Goal: Use online tool/utility: Utilize a website feature to perform a specific function

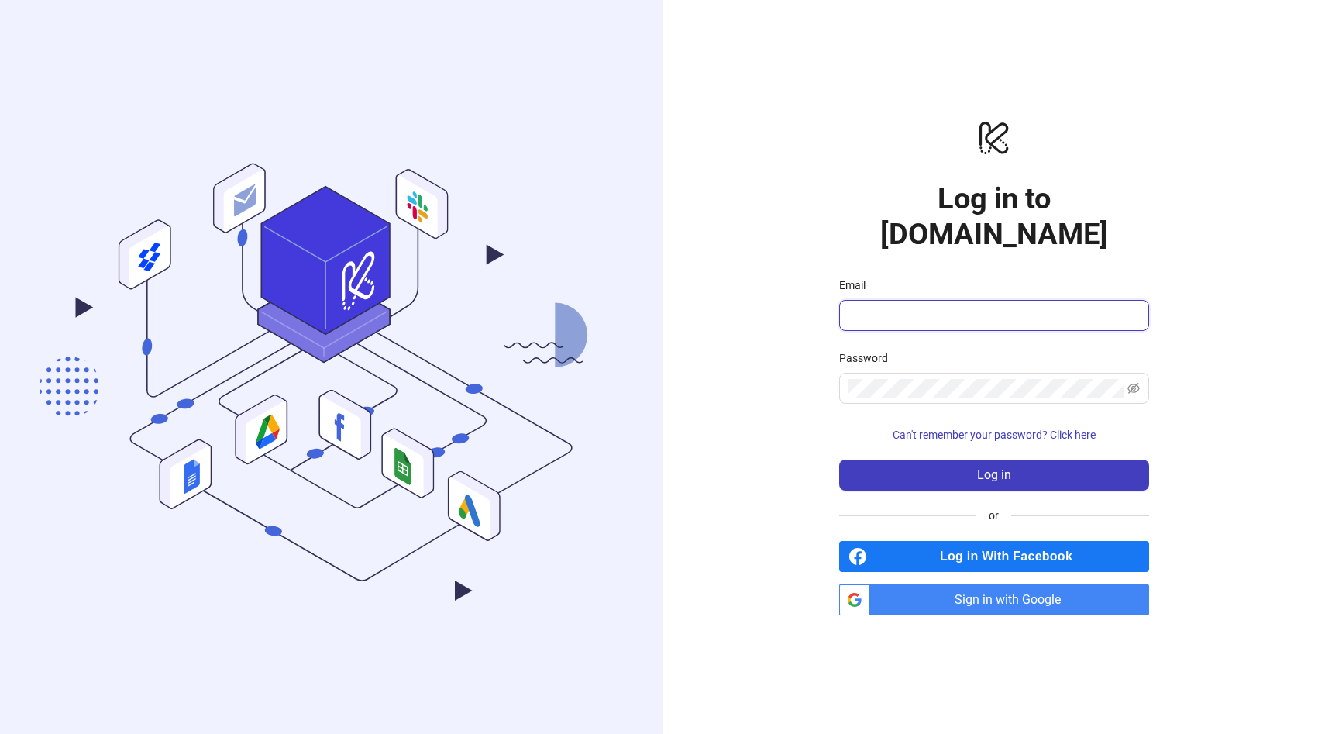
click at [934, 306] on input "Email" at bounding box center [992, 315] width 288 height 19
type input "**********"
click at [929, 584] on span "Sign in with Google" at bounding box center [1012, 599] width 273 height 31
click at [1020, 586] on span "Sign in with Google" at bounding box center [1012, 599] width 273 height 31
click at [669, 239] on div "**********" at bounding box center [993, 367] width 662 height 734
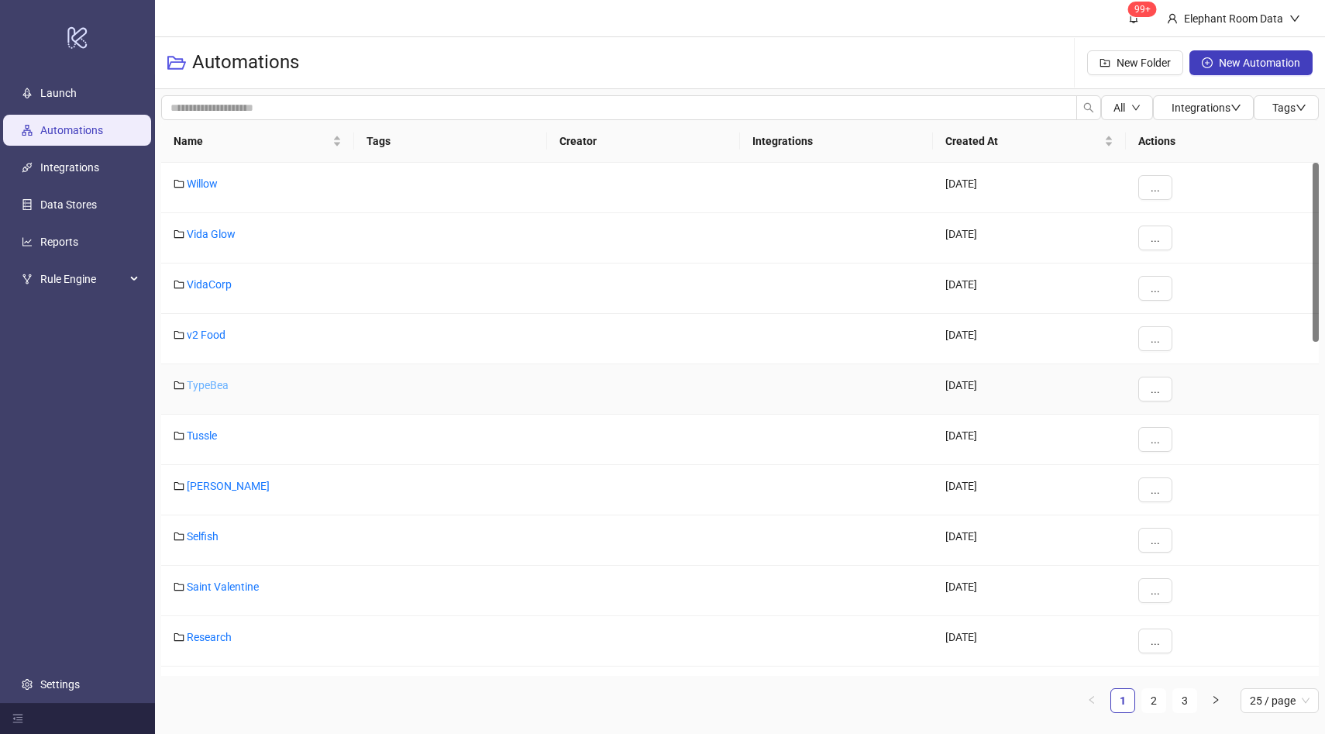
click at [221, 380] on link "TypeBea" at bounding box center [208, 385] width 42 height 12
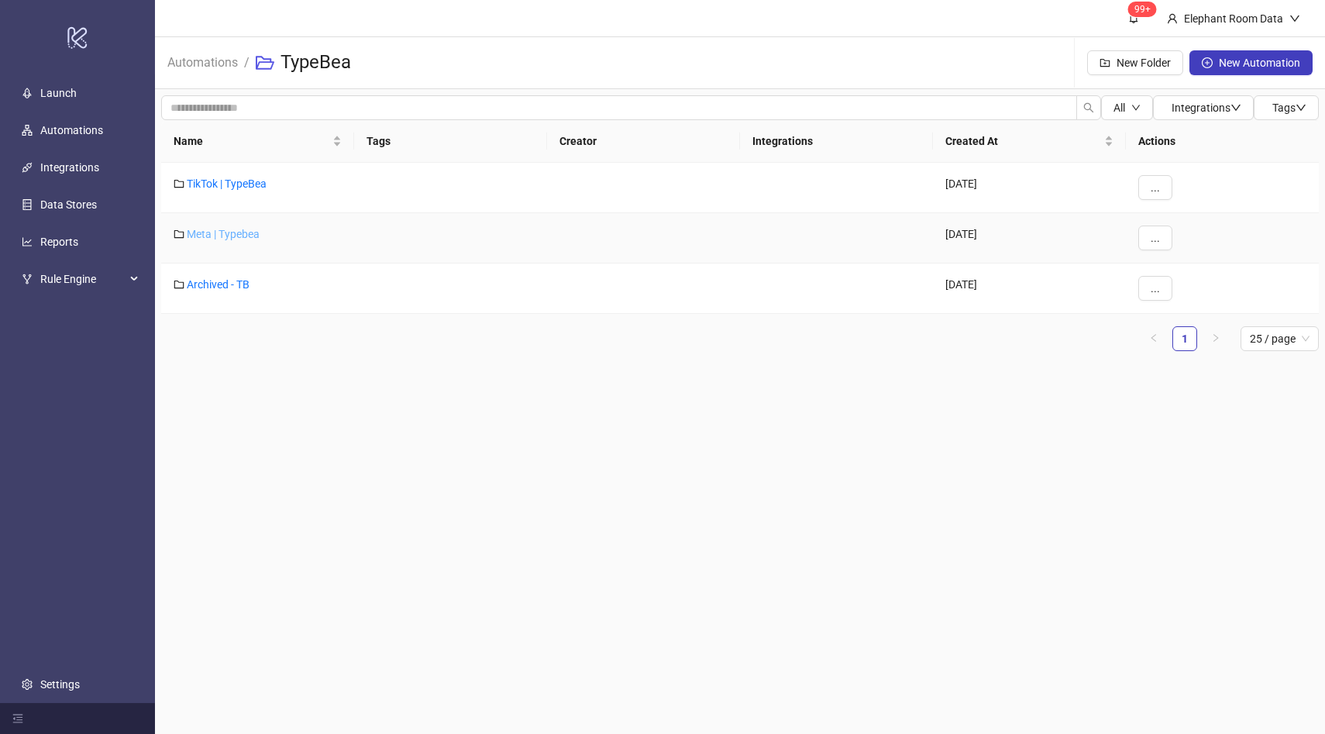
click at [246, 236] on link "Meta | Typebea" at bounding box center [223, 234] width 73 height 12
click at [235, 277] on div "Typebea AU" at bounding box center [257, 288] width 193 height 50
click at [235, 284] on link "Typebea AU" at bounding box center [215, 284] width 57 height 12
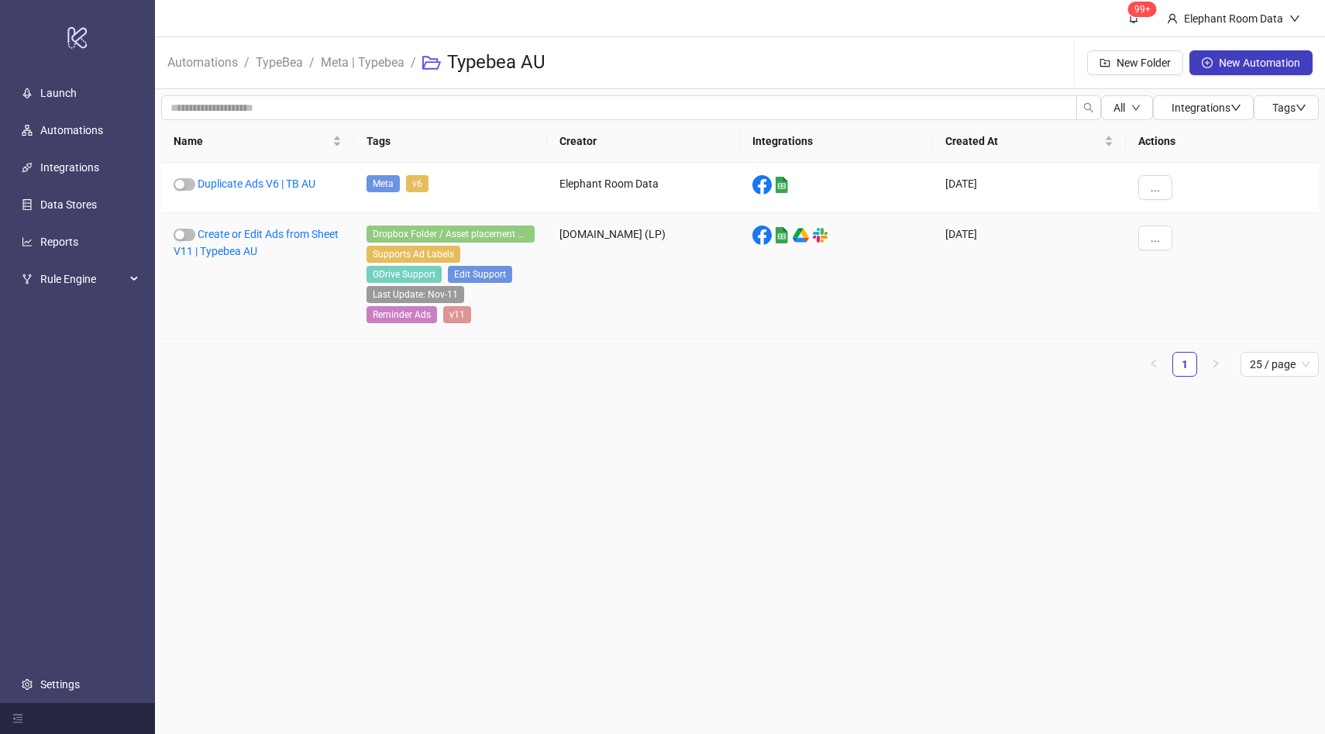
click at [278, 243] on div "Create or Edit Ads from Sheet V11 | Typebea AU" at bounding box center [257, 276] width 193 height 126
click at [278, 236] on link "Create or Edit Ads from Sheet V11 | Typebea AU" at bounding box center [256, 242] width 165 height 29
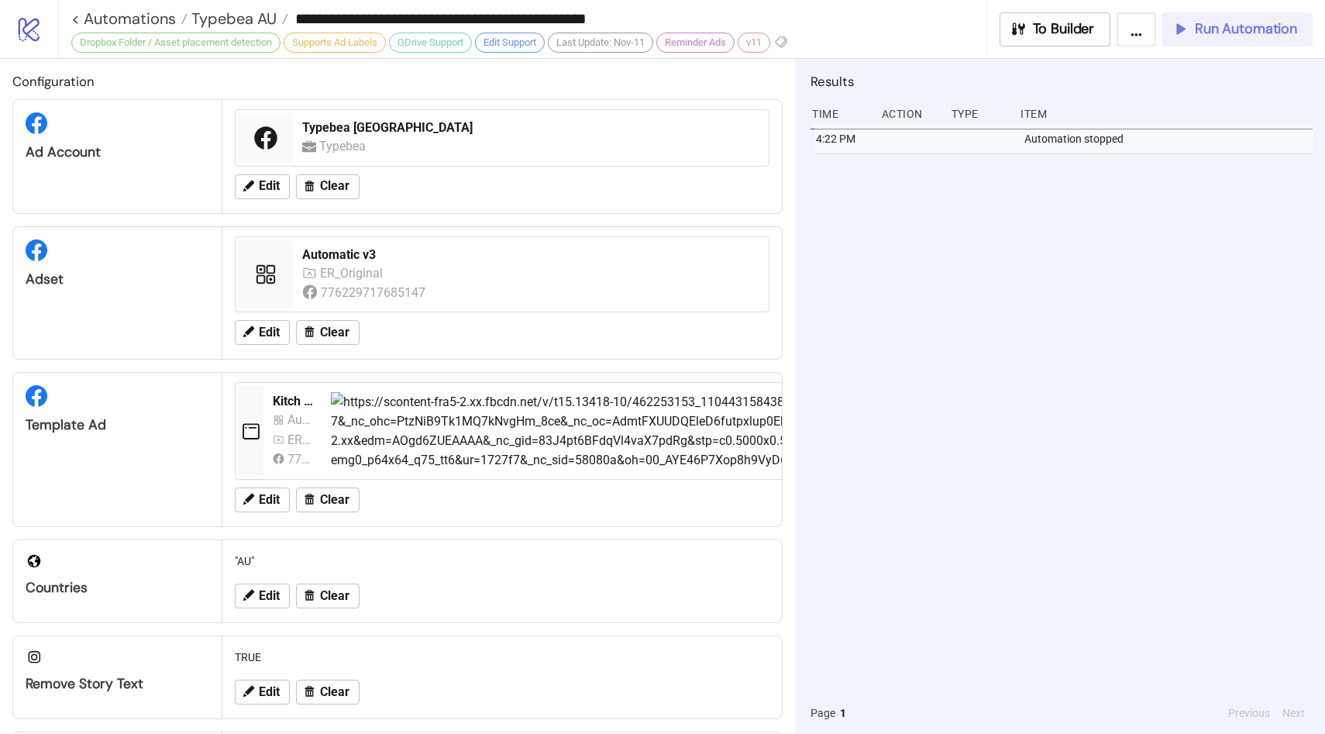
click at [1237, 41] on button "Run Automation" at bounding box center [1237, 29] width 150 height 34
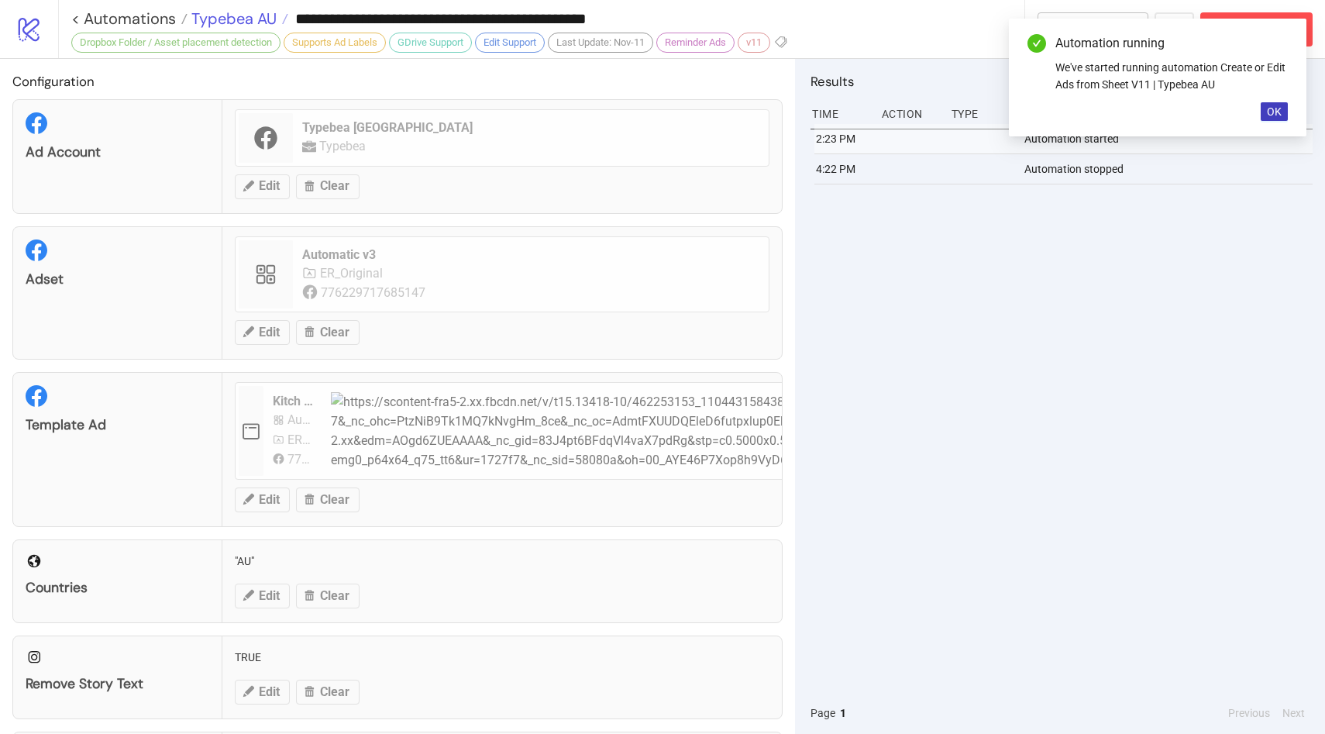
click at [262, 11] on span "Typebea AU" at bounding box center [231, 19] width 89 height 20
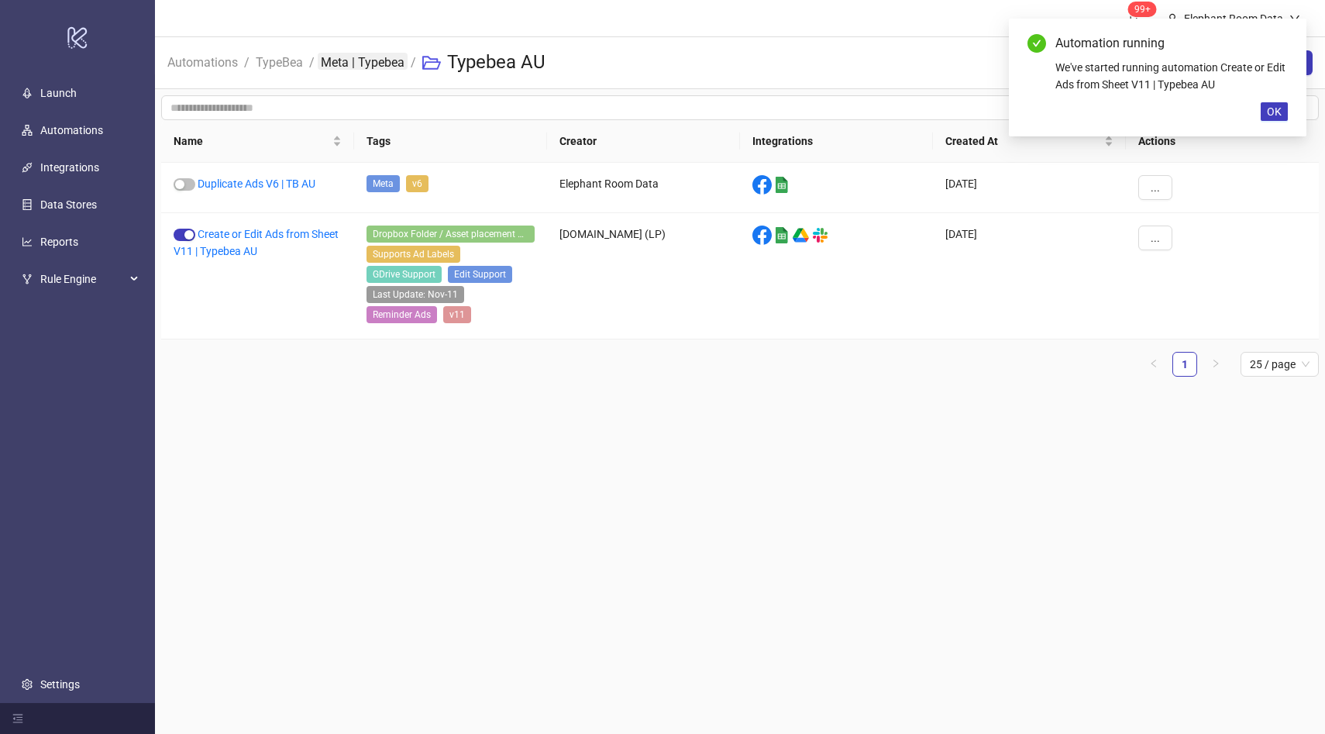
click at [363, 58] on link "Meta | Typebea" at bounding box center [363, 61] width 90 height 17
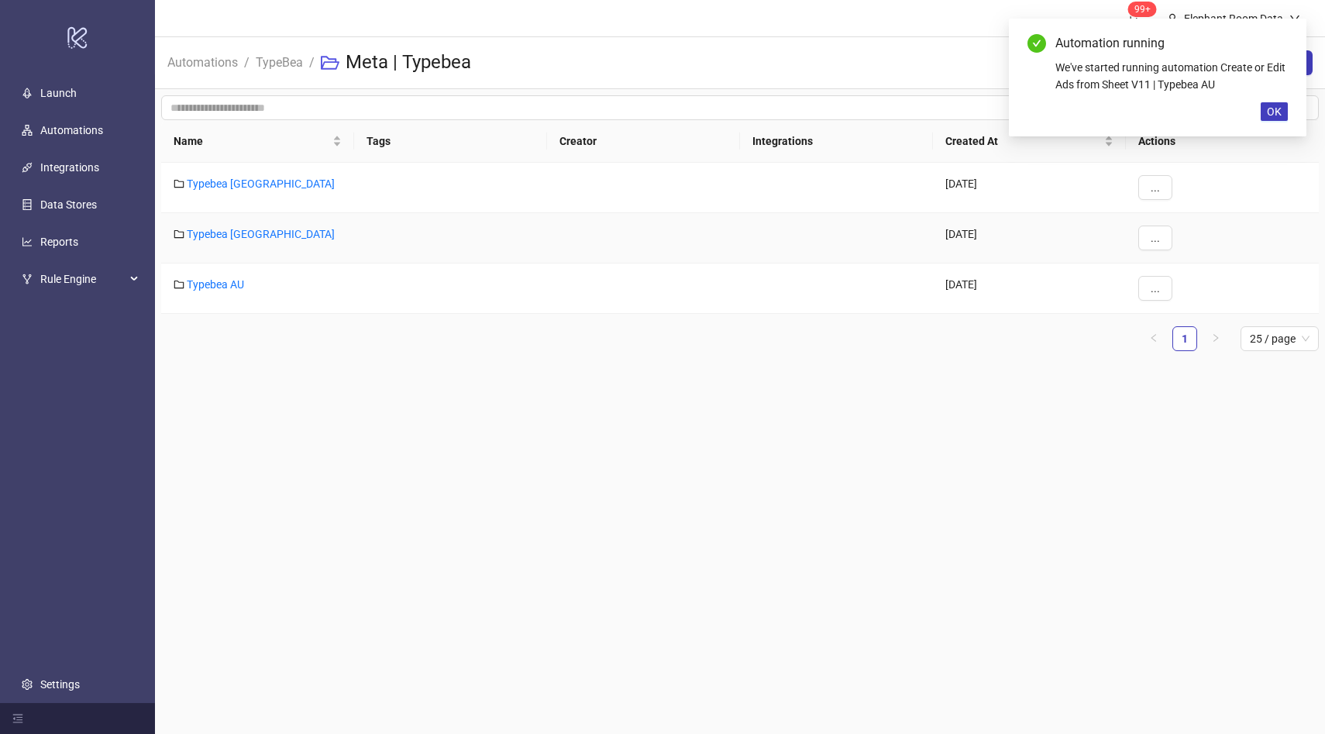
click at [246, 230] on div "Typebea [GEOGRAPHIC_DATA]" at bounding box center [257, 238] width 193 height 50
click at [235, 230] on link "Typebea [GEOGRAPHIC_DATA]" at bounding box center [261, 234] width 148 height 12
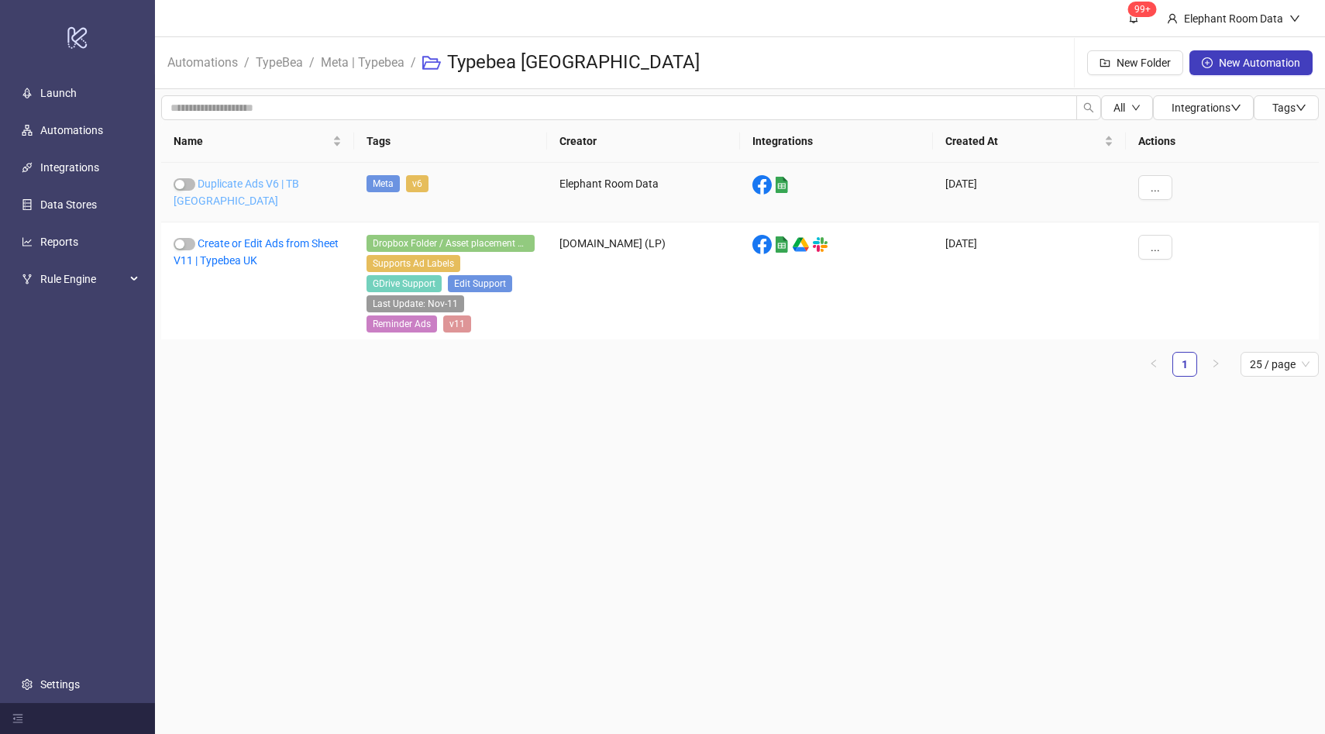
click at [266, 185] on link "Duplicate Ads V6 | TB [GEOGRAPHIC_DATA]" at bounding box center [237, 191] width 126 height 29
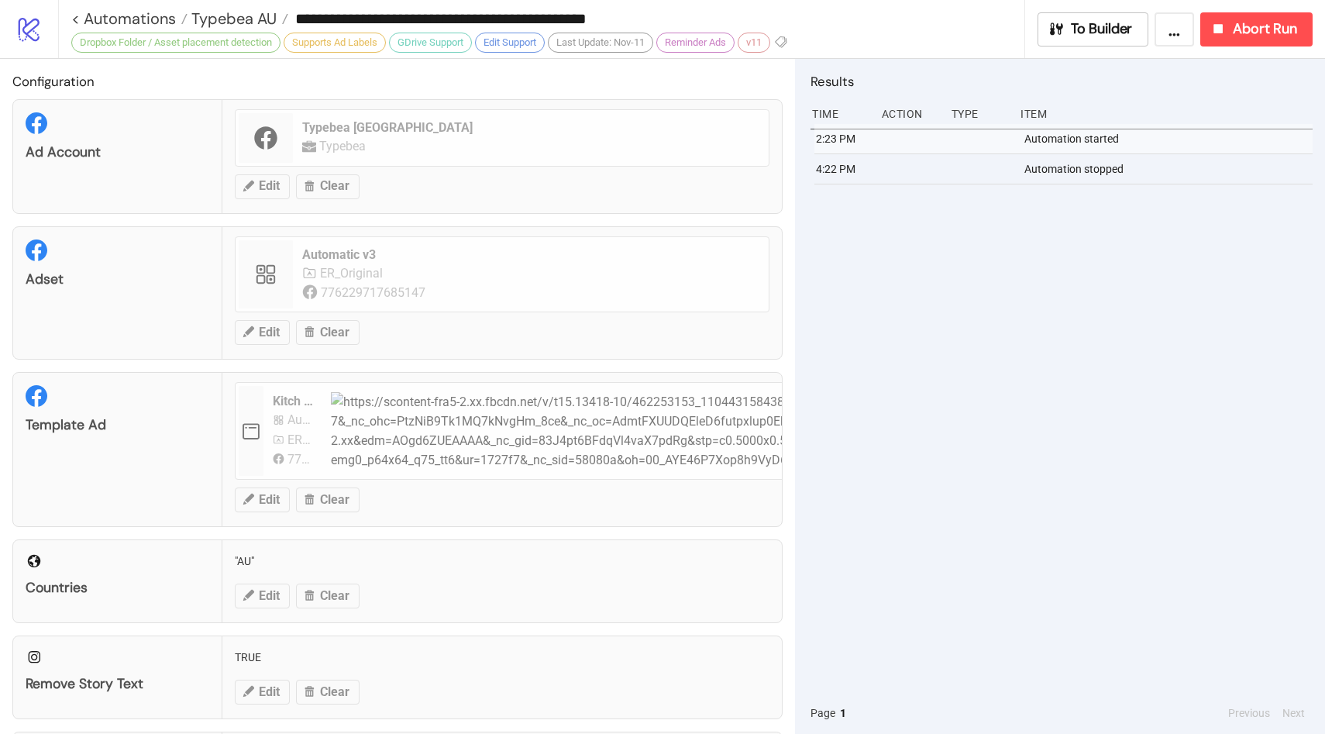
type input "**********"
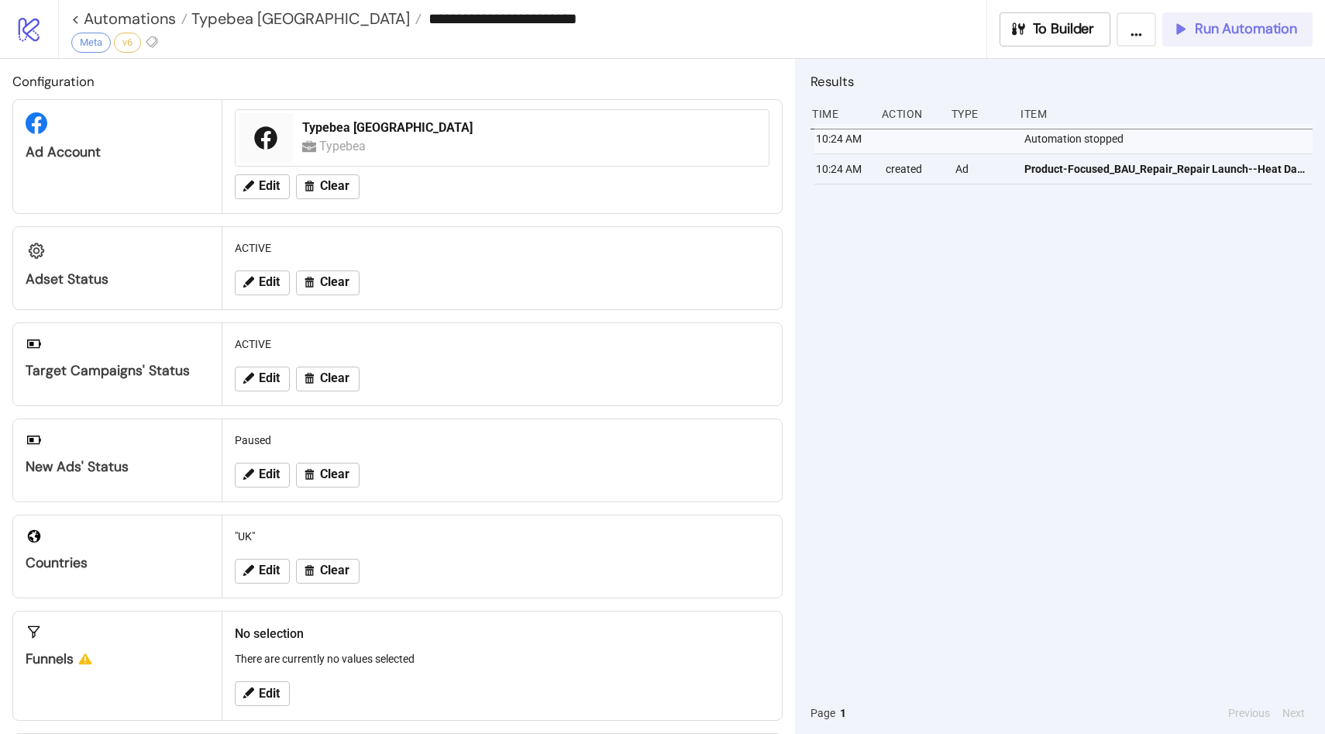
click at [1200, 35] on span "Run Automation" at bounding box center [1246, 29] width 102 height 18
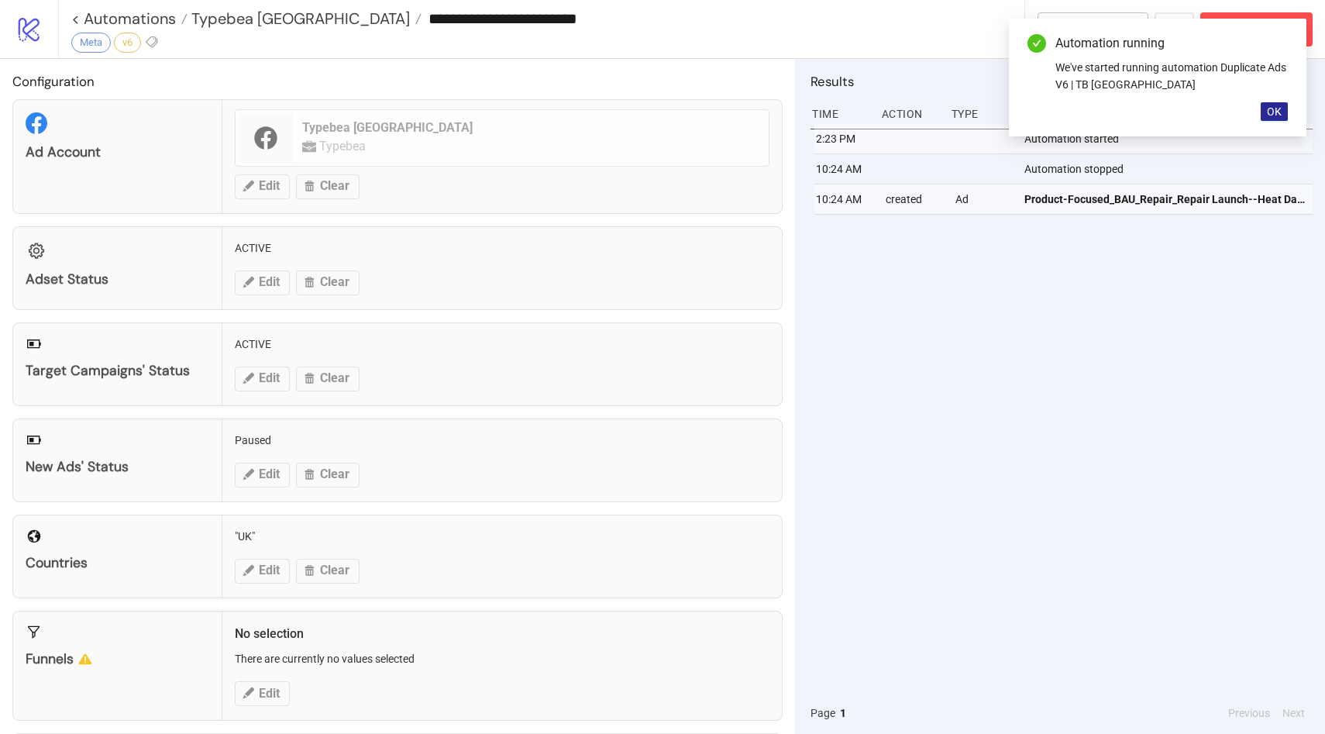
click at [1275, 111] on span "OK" at bounding box center [1274, 111] width 15 height 12
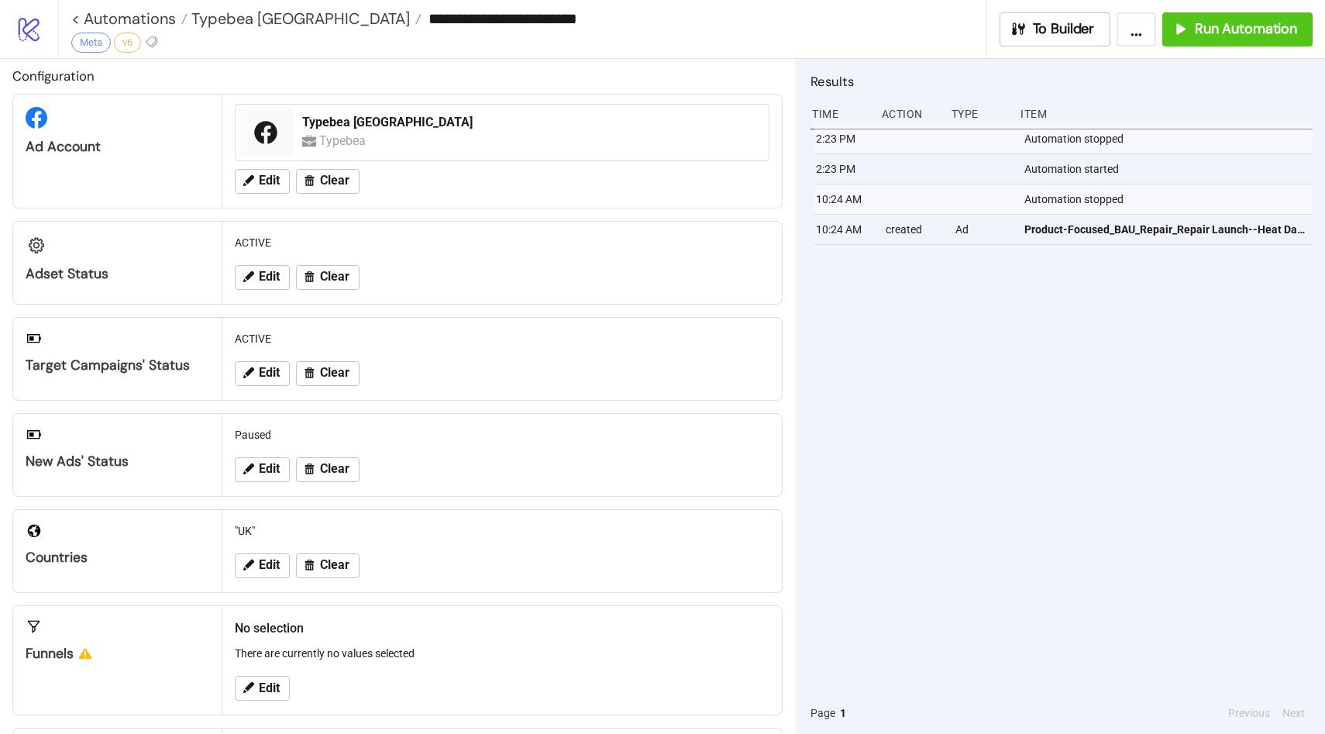
scroll to position [5, 0]
click at [226, 26] on span "Typebea [GEOGRAPHIC_DATA]" at bounding box center [298, 19] width 222 height 20
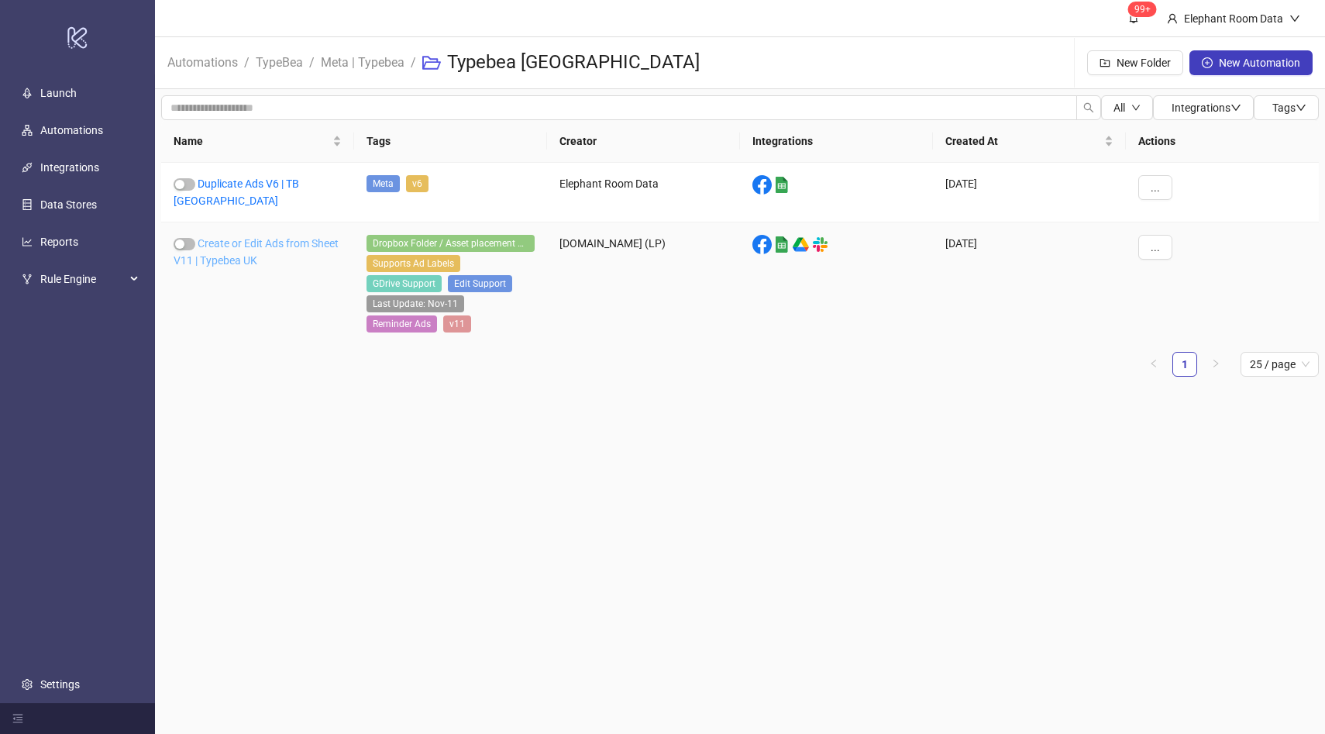
click at [267, 237] on link "Create or Edit Ads from Sheet V11 | Typebea UK" at bounding box center [256, 251] width 165 height 29
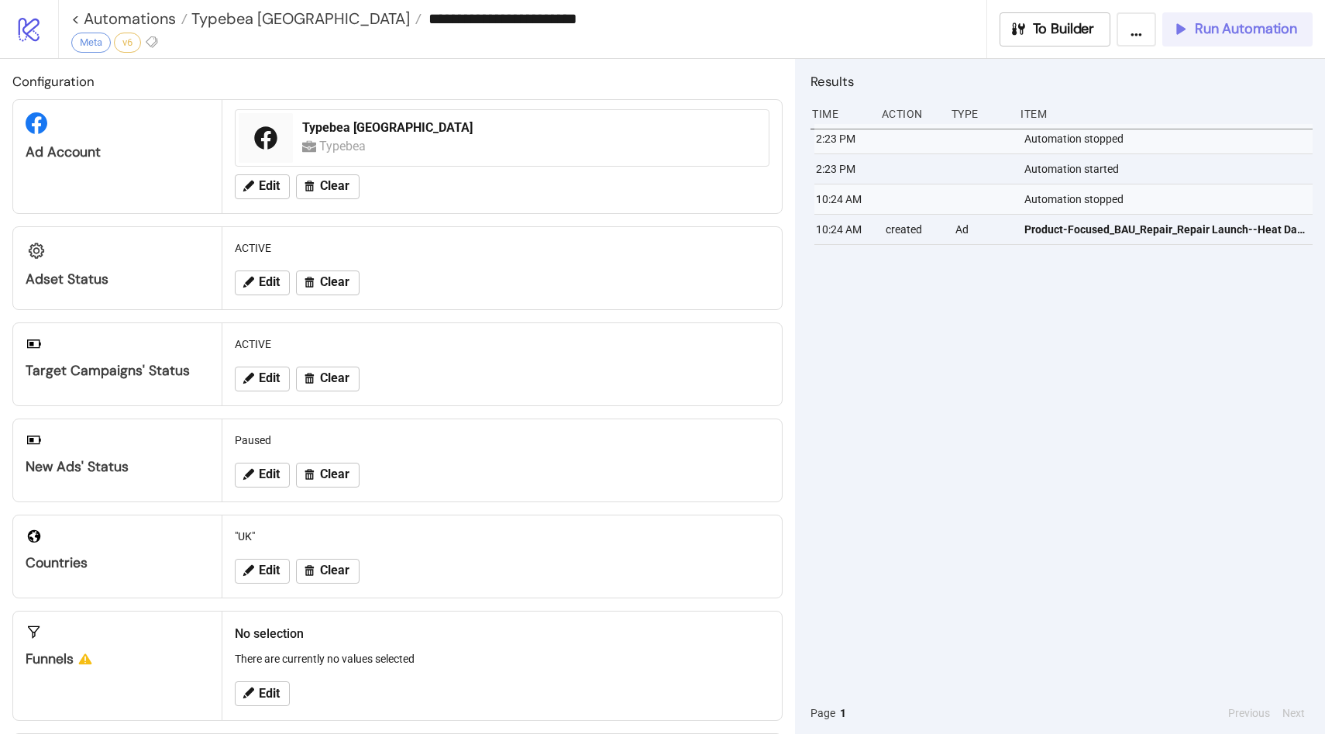
type input "**********"
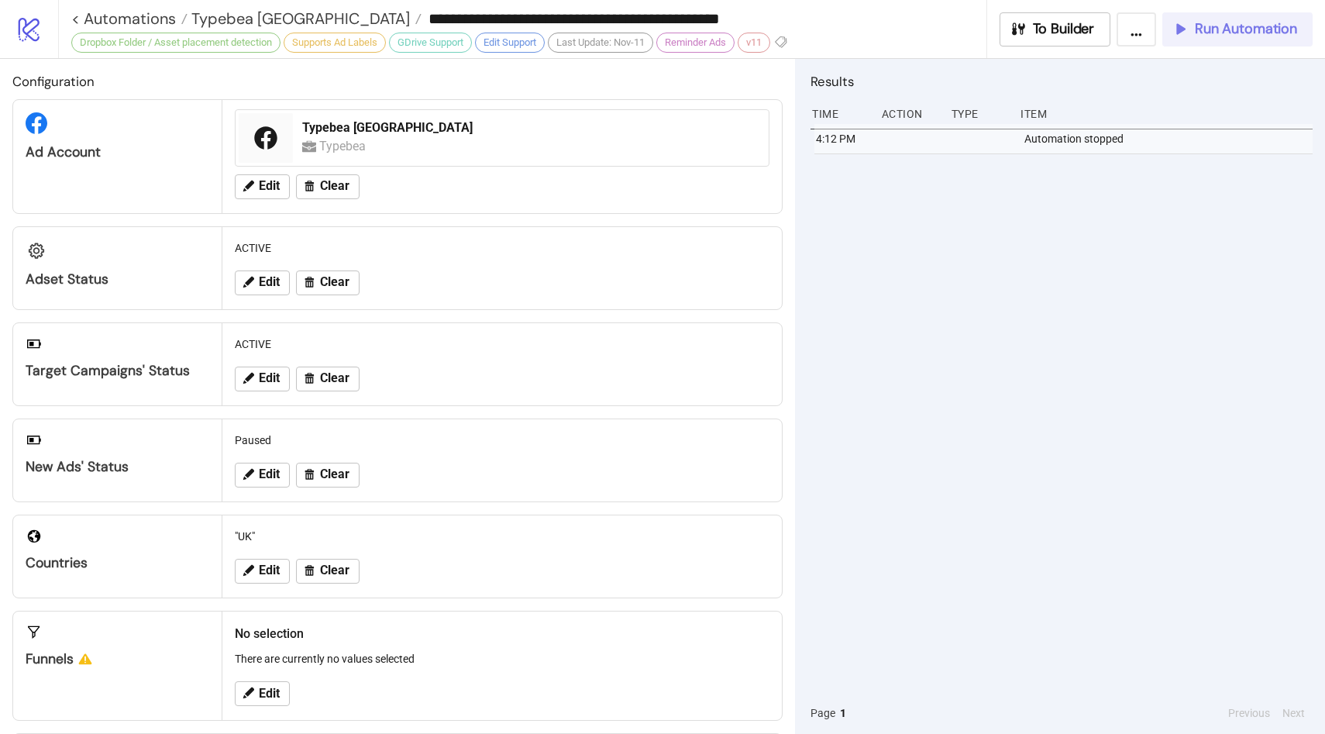
click at [1193, 30] on div "Run Automation" at bounding box center [1234, 29] width 126 height 18
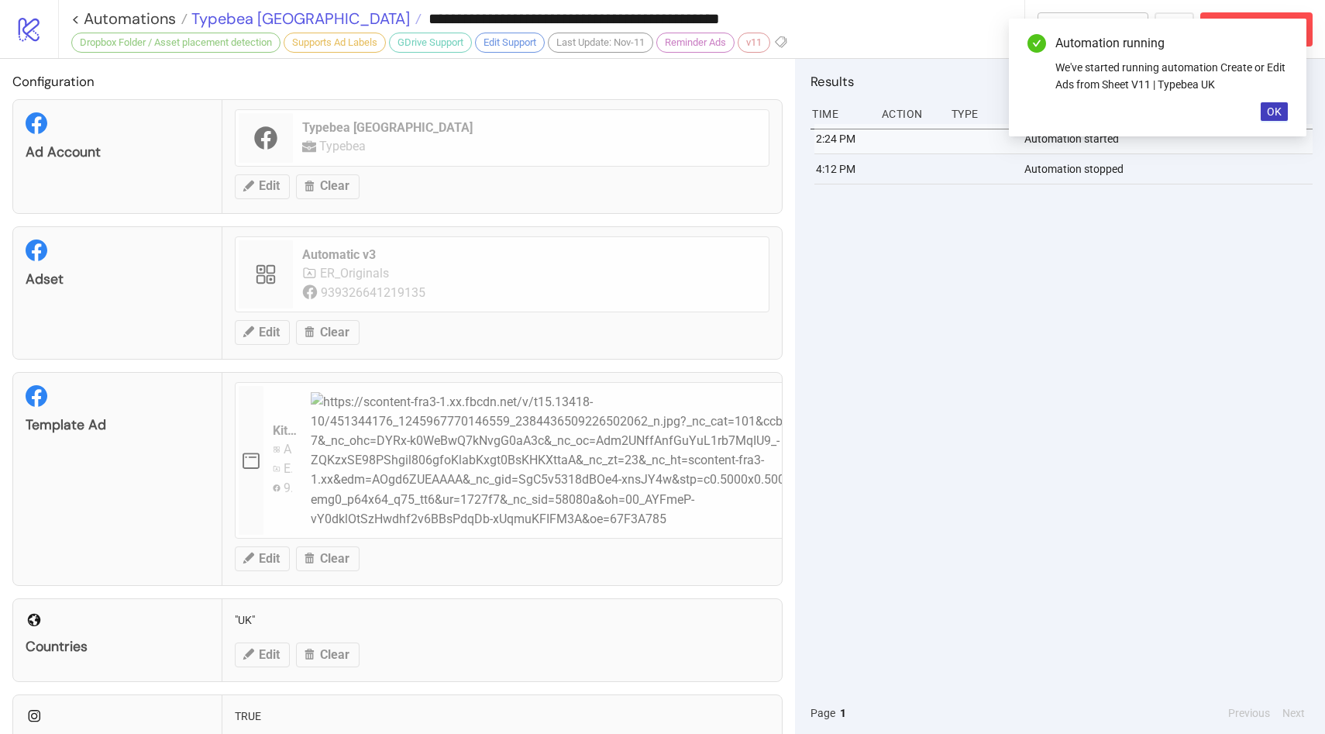
click at [249, 19] on span "Typebea [GEOGRAPHIC_DATA]" at bounding box center [298, 19] width 222 height 20
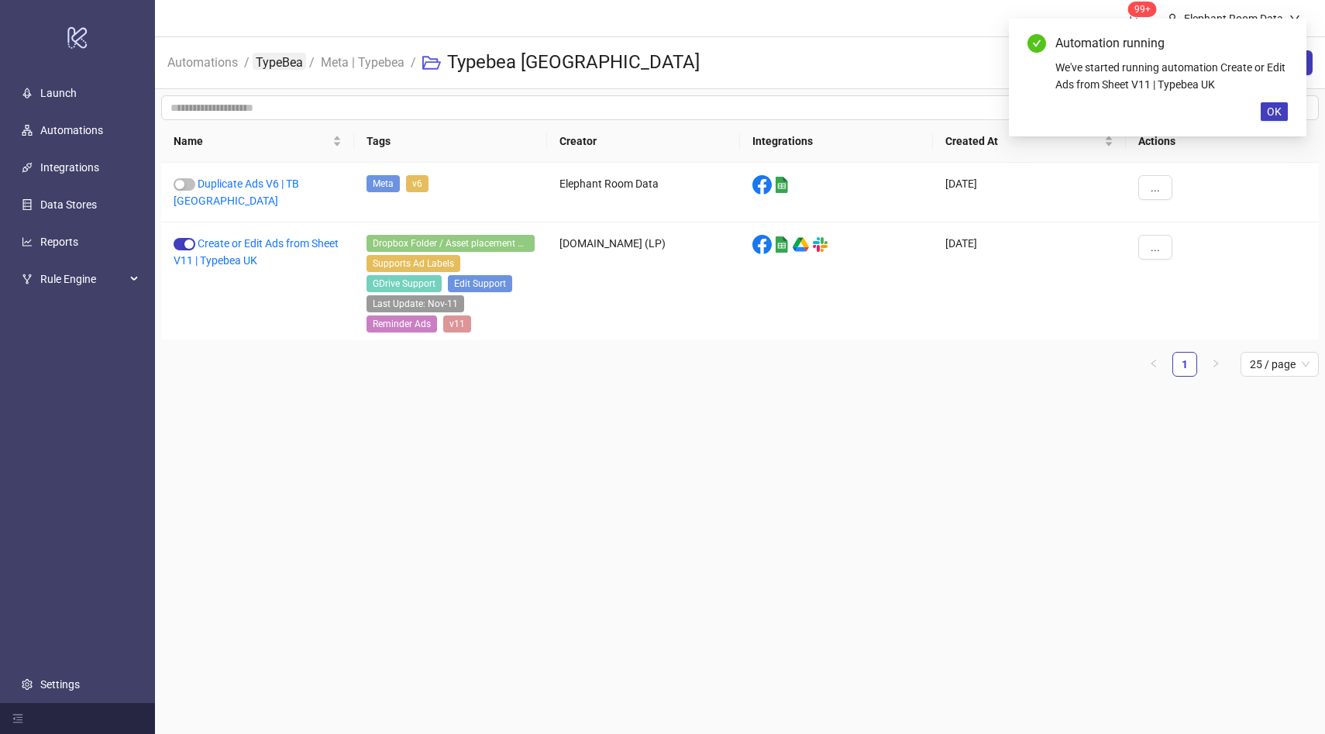
click at [301, 64] on link "TypeBea" at bounding box center [279, 61] width 53 height 17
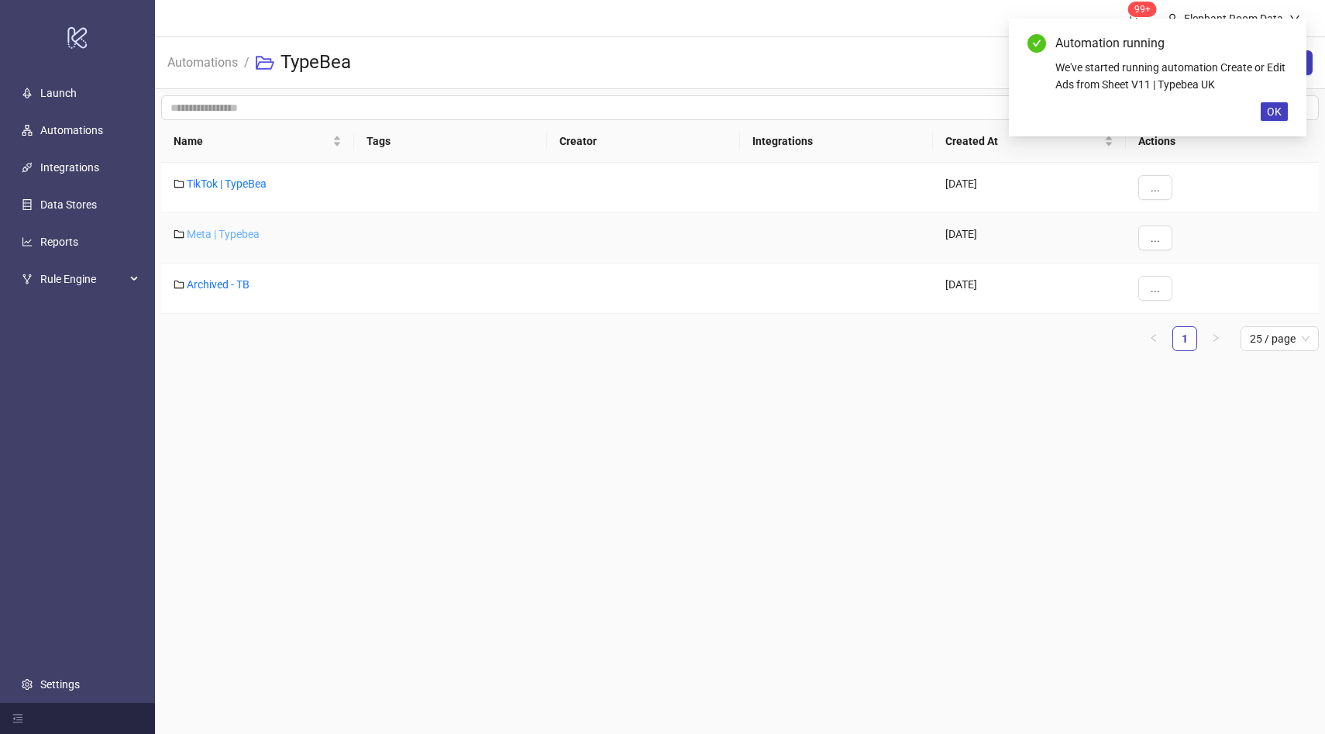
click at [246, 228] on link "Meta | Typebea" at bounding box center [223, 234] width 73 height 12
click at [229, 285] on link "Typebea AU" at bounding box center [215, 284] width 57 height 12
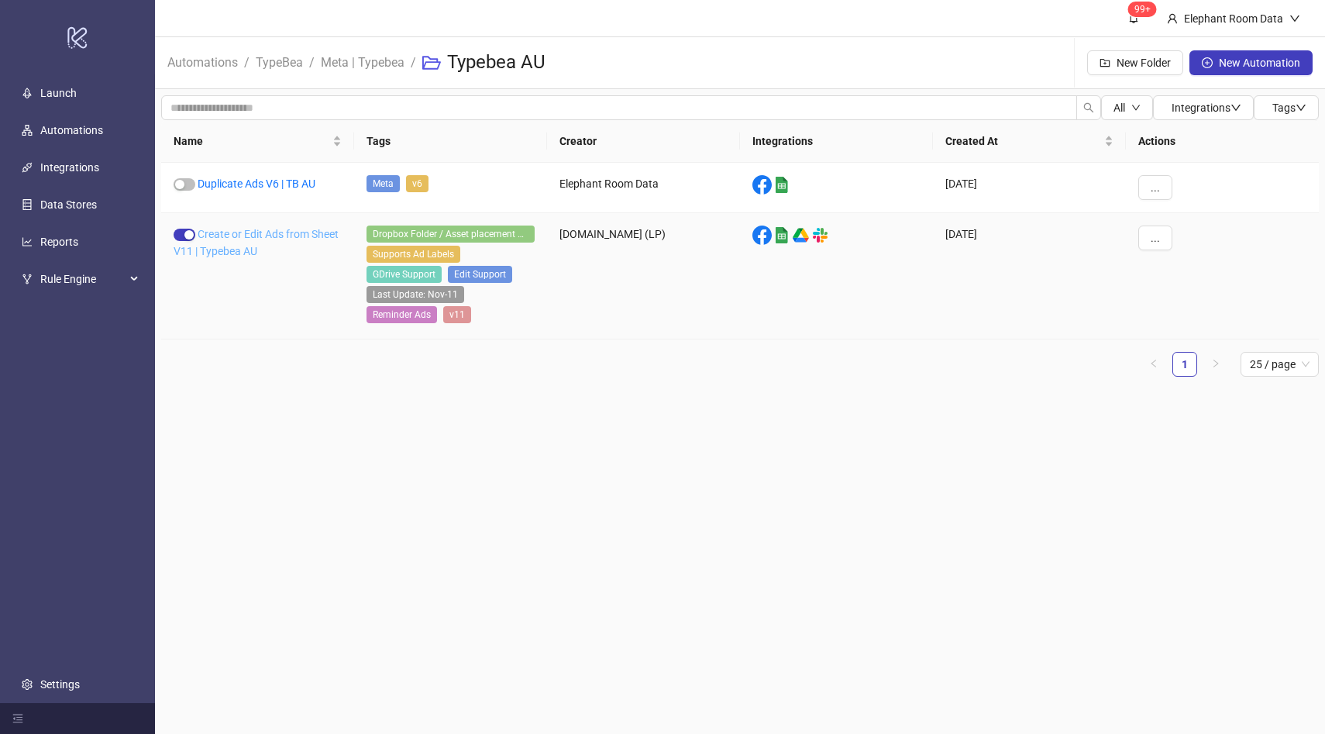
click at [263, 234] on link "Create or Edit Ads from Sheet V11 | Typebea AU" at bounding box center [256, 242] width 165 height 29
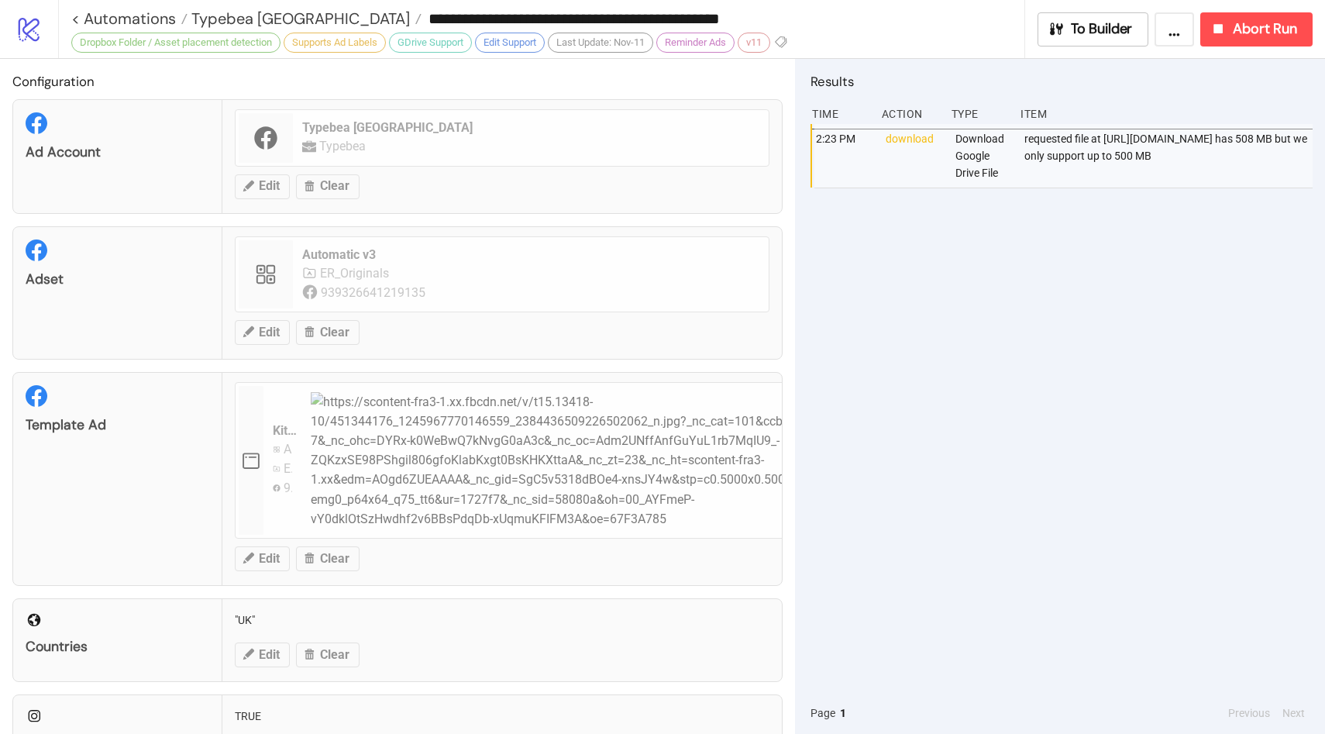
type input "**********"
